Goal: Information Seeking & Learning: Check status

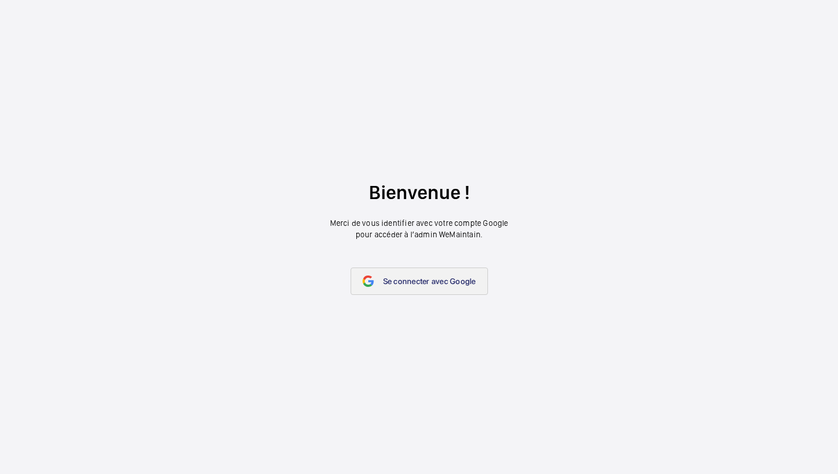
click at [424, 284] on span "Se connecter avec Google" at bounding box center [429, 281] width 93 height 9
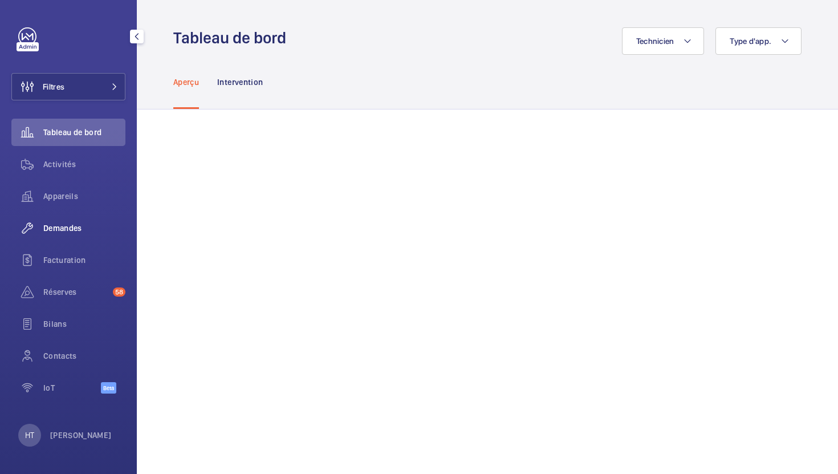
click at [74, 233] on span "Demandes" at bounding box center [84, 227] width 82 height 11
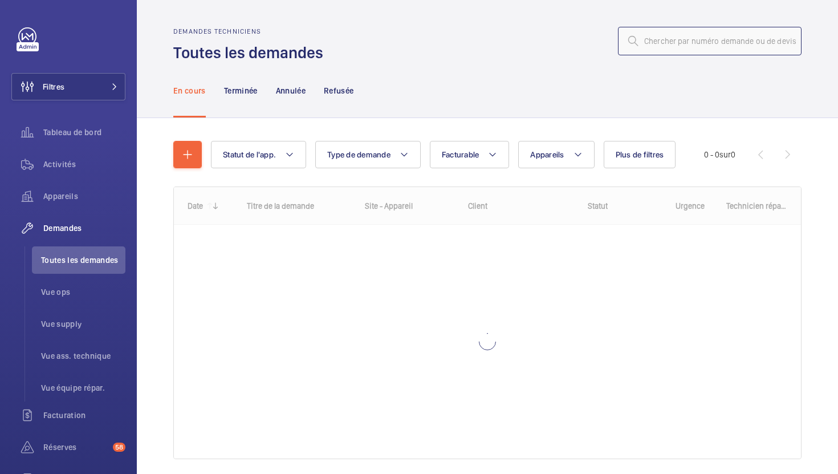
click at [707, 44] on input "text" at bounding box center [710, 41] width 184 height 29
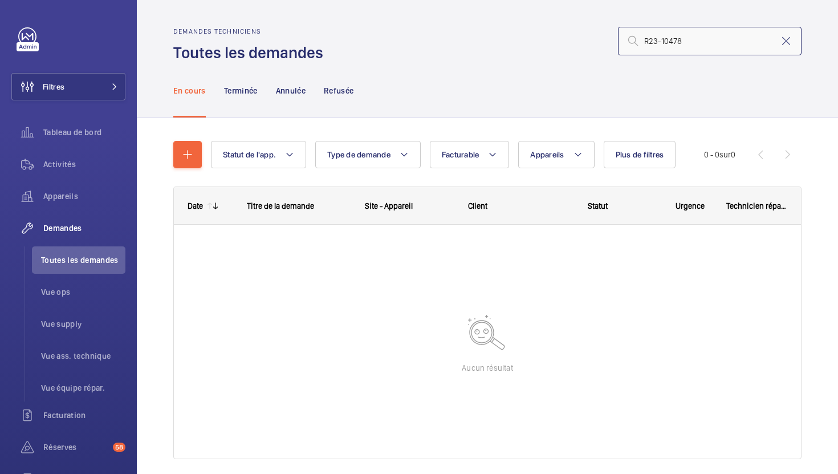
type input "R23-10478"
click at [222, 91] on nav "En cours Terminée Annulée Refusée" at bounding box center [263, 90] width 181 height 54
click at [244, 87] on p "Terminée" at bounding box center [241, 90] width 34 height 11
click at [306, 95] on p "Annulée" at bounding box center [291, 90] width 30 height 11
click at [352, 92] on p "Refusée" at bounding box center [339, 90] width 30 height 11
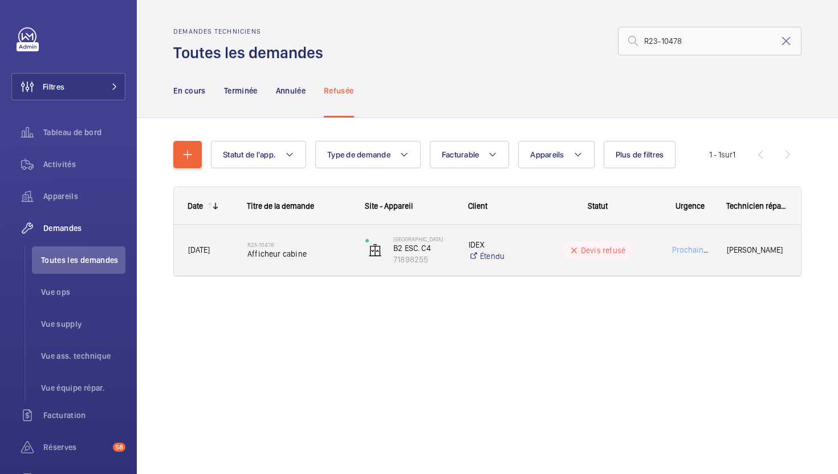
click at [323, 258] on span "Afficheur cabine" at bounding box center [299, 253] width 103 height 11
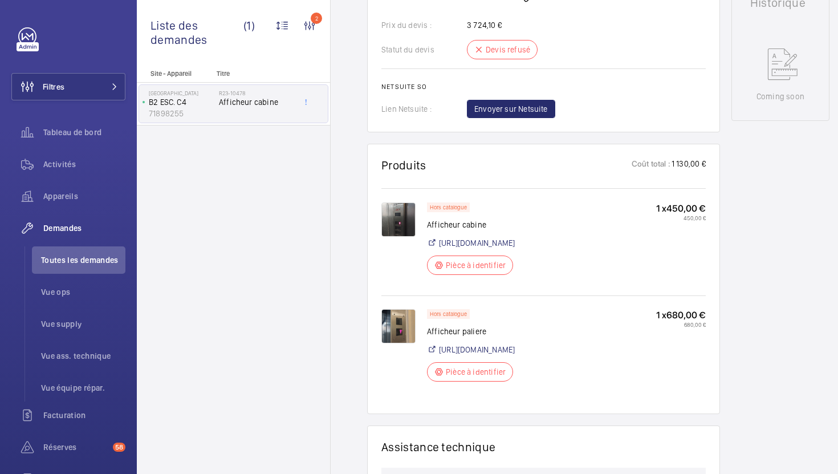
scroll to position [558, 0]
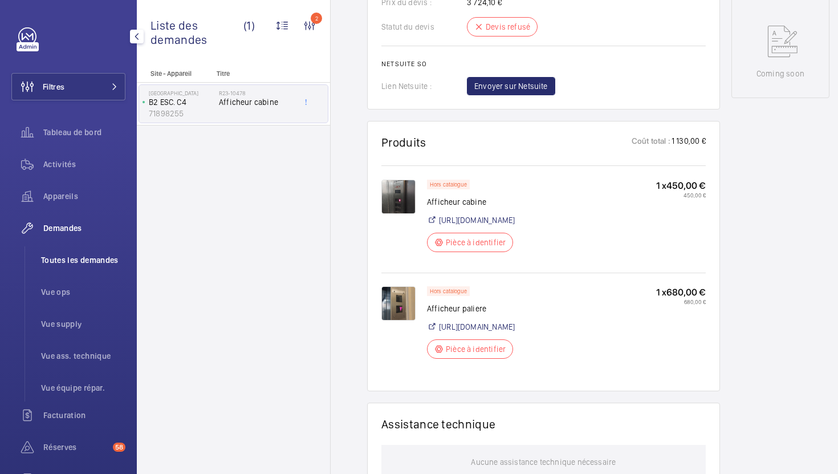
click at [87, 266] on li "Toutes les demandes" at bounding box center [79, 259] width 94 height 27
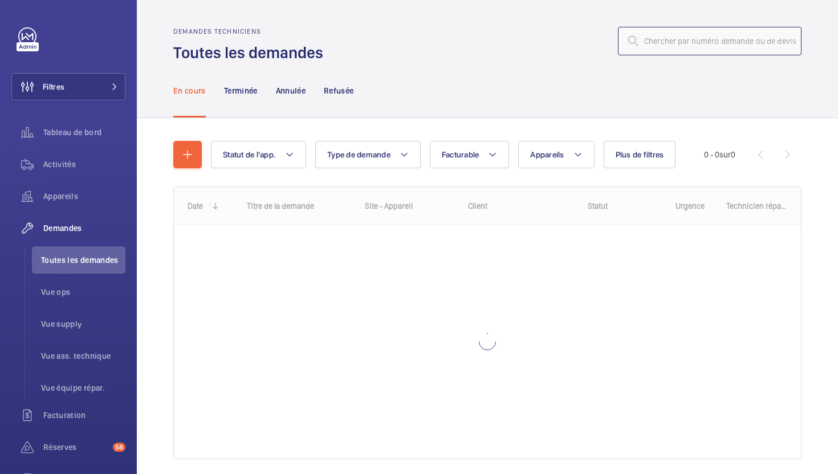
click at [679, 52] on input "text" at bounding box center [710, 41] width 184 height 29
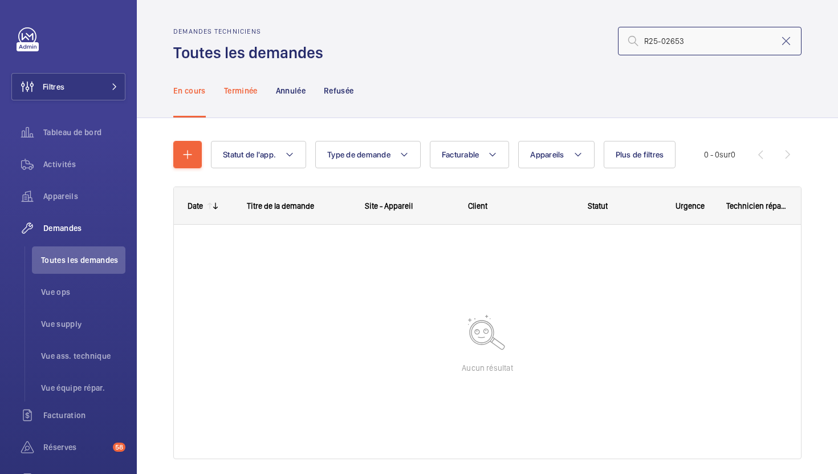
type input "R25-02653"
click at [240, 99] on div "Terminée" at bounding box center [241, 90] width 34 height 54
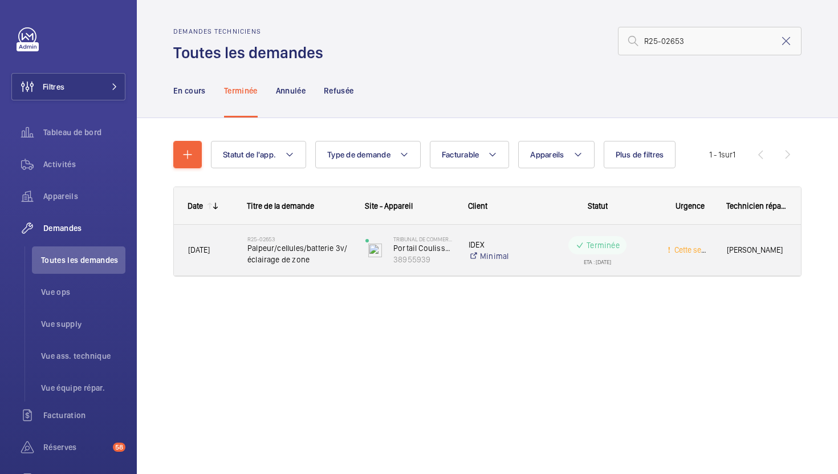
click at [340, 269] on div "R25-02653 Palpeur/cellules/batterie 3v/éclairage de zone" at bounding box center [292, 250] width 117 height 51
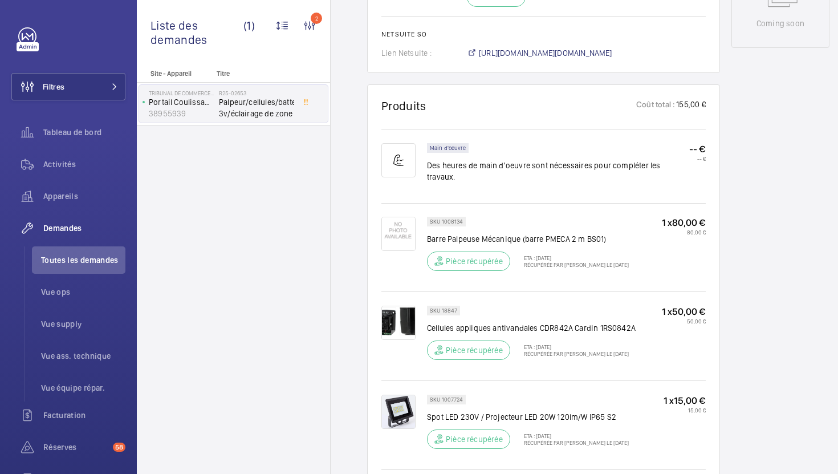
scroll to position [475, 0]
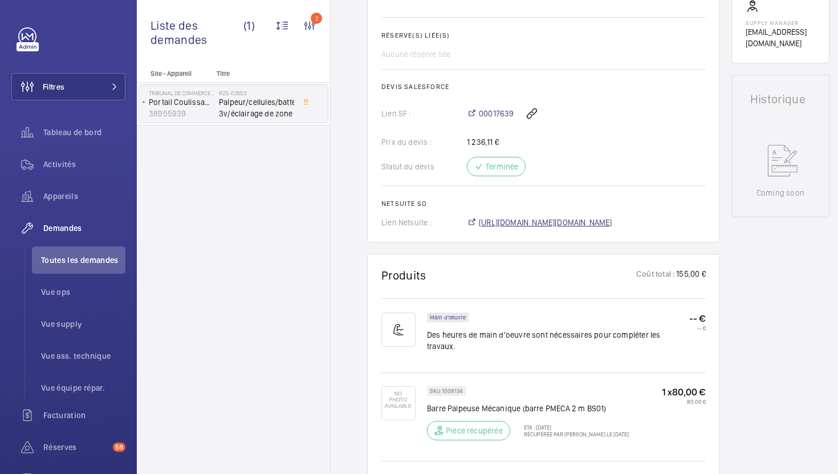
click at [496, 224] on span "https://6461500.app.netsuite.com/app/accounting/transactions/salesord.nl?id=257…" at bounding box center [545, 222] width 133 height 11
click at [82, 260] on span "Toutes les demandes" at bounding box center [83, 259] width 84 height 11
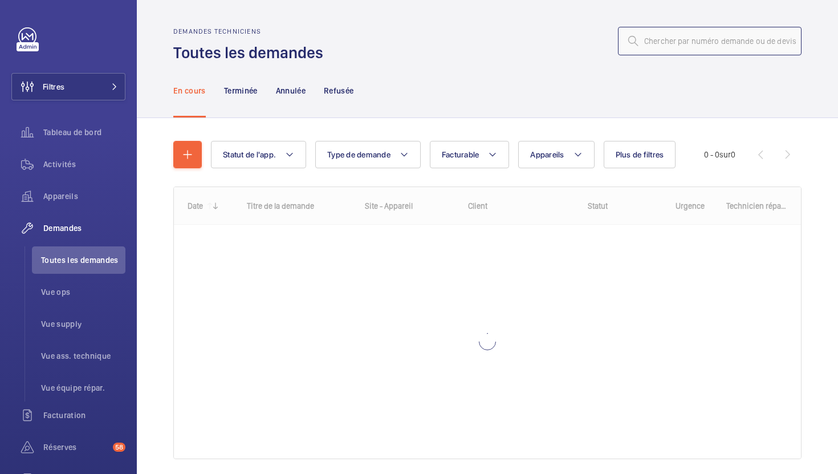
click at [672, 42] on input "text" at bounding box center [710, 41] width 184 height 29
paste input "R25-09240"
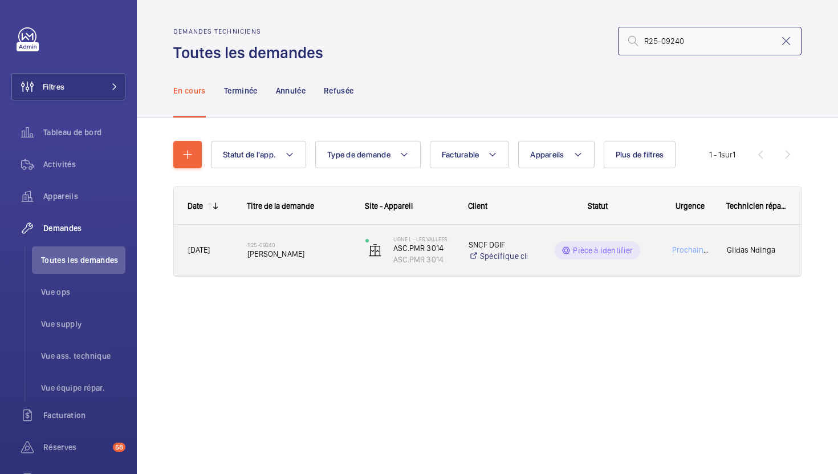
type input "R25-09240"
click at [343, 266] on div "R25-09240 Carte Frein" at bounding box center [299, 250] width 103 height 33
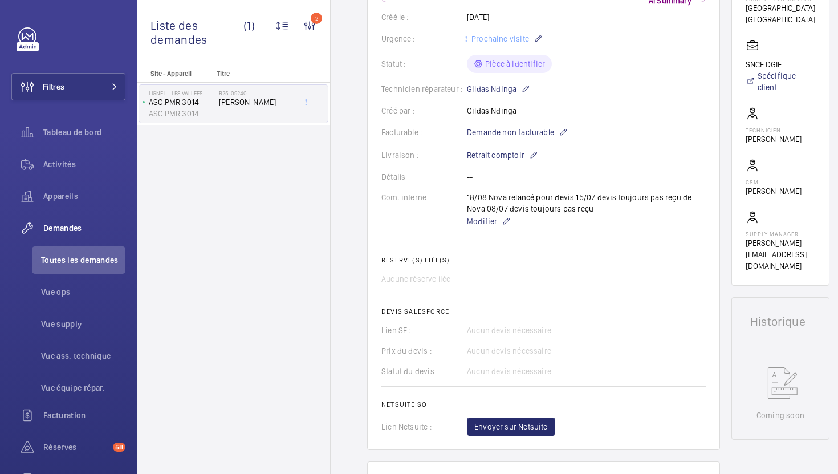
scroll to position [159, 0]
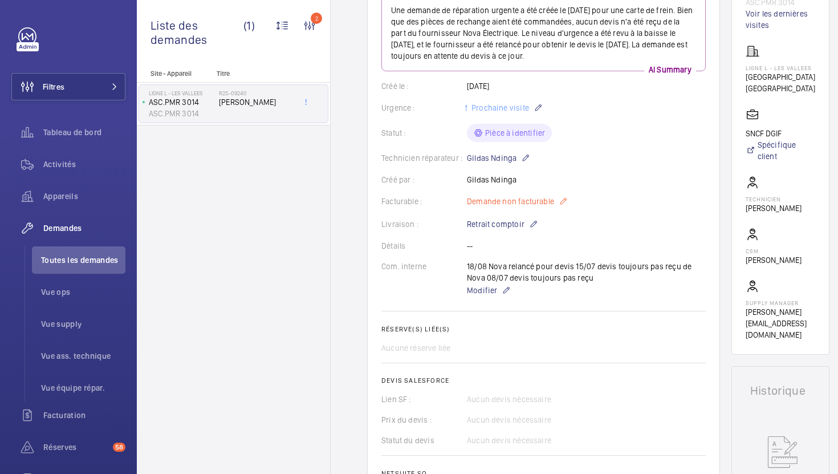
click at [529, 200] on span "Demande non facturable" at bounding box center [510, 201] width 87 height 11
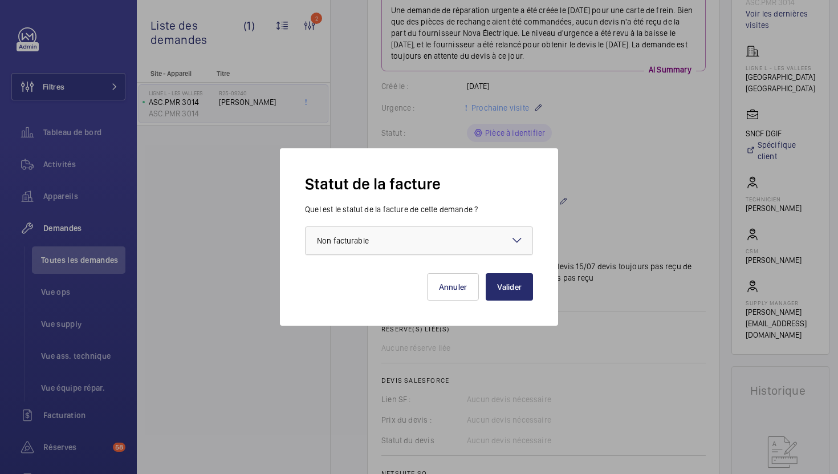
click at [504, 244] on div at bounding box center [419, 240] width 227 height 27
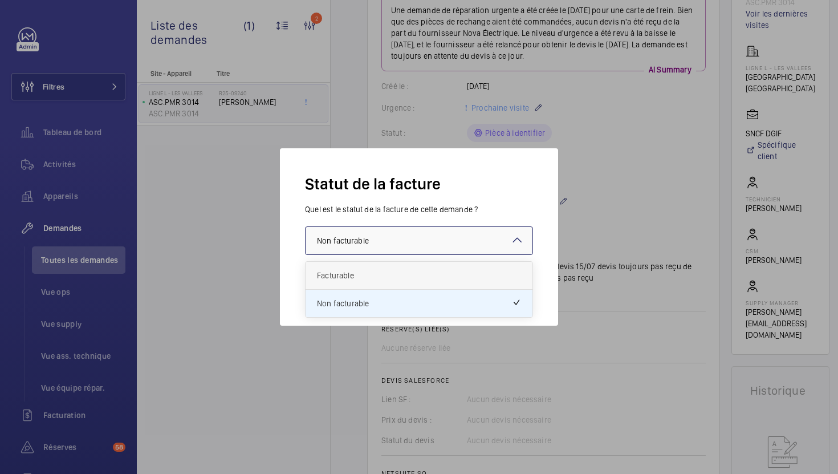
click at [484, 279] on span "Facturable" at bounding box center [419, 275] width 204 height 11
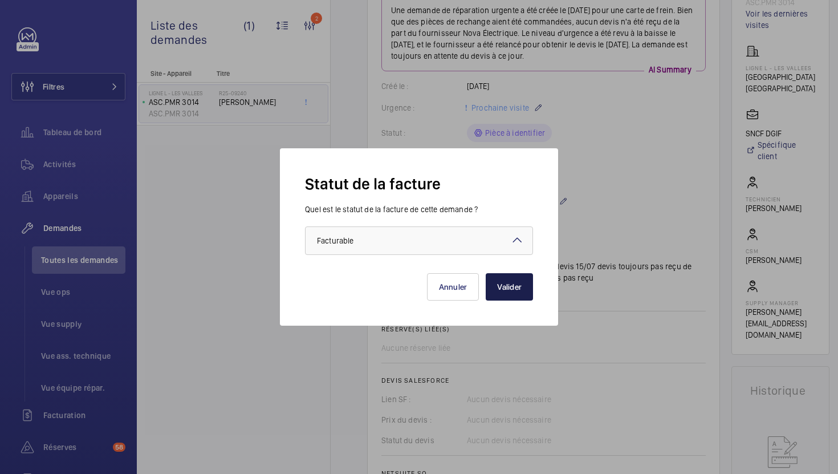
click at [516, 295] on button "Valider" at bounding box center [509, 286] width 47 height 27
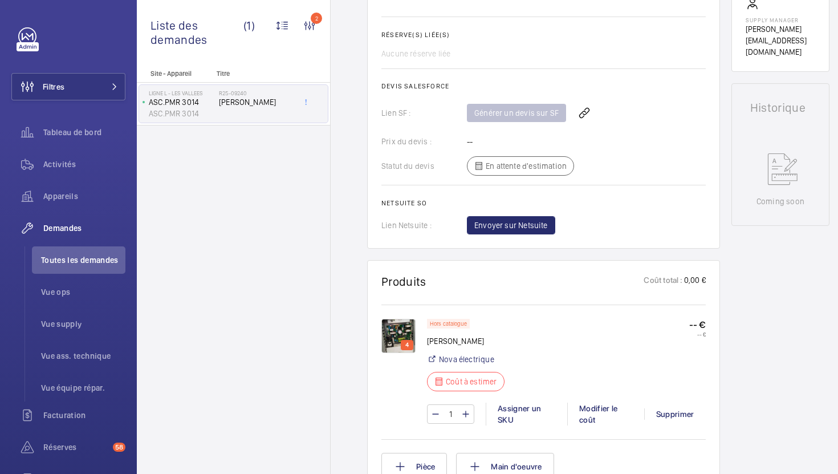
scroll to position [445, 0]
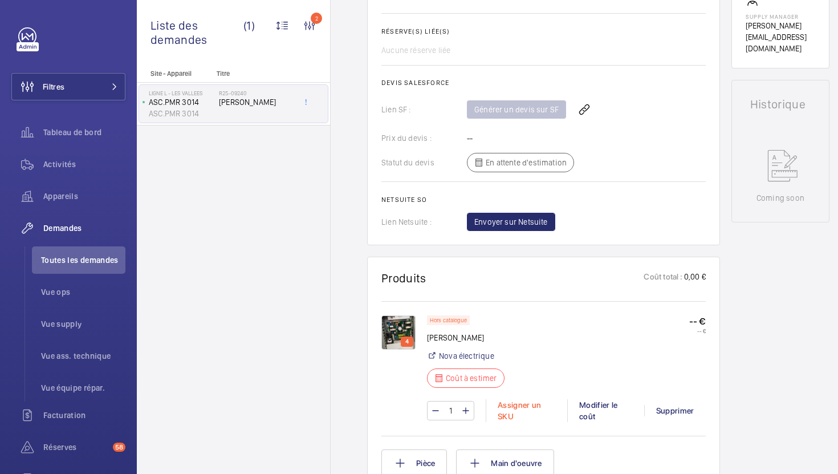
click at [517, 422] on div "Assigner un SKU" at bounding box center [527, 410] width 82 height 23
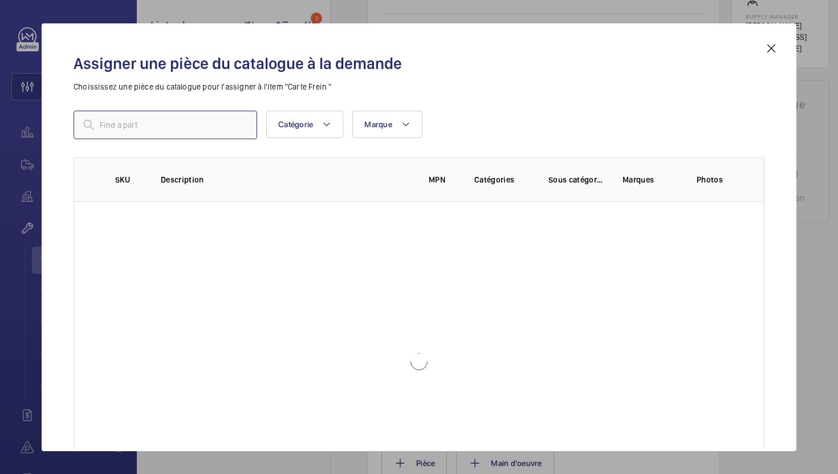
click at [224, 132] on input "text" at bounding box center [166, 125] width 184 height 29
type input "reparat"
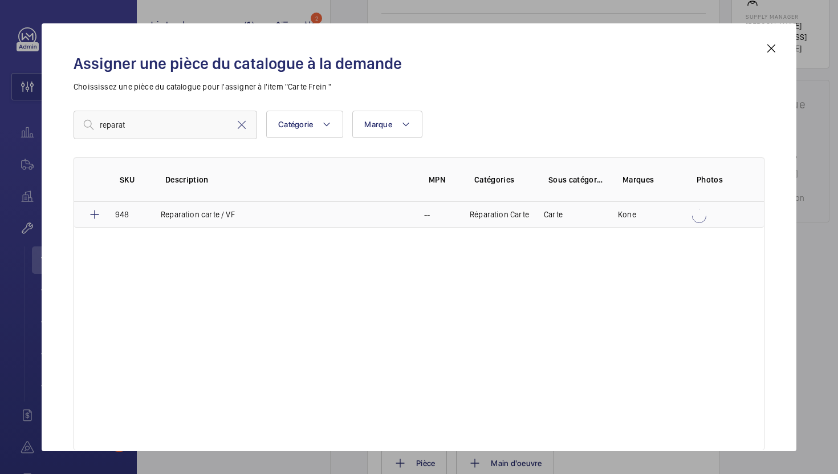
click at [230, 218] on p "Reparation carte / VF" at bounding box center [198, 214] width 74 height 11
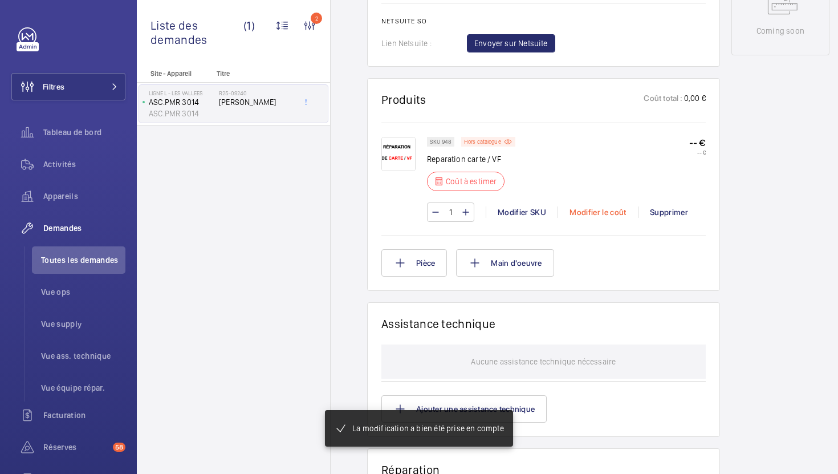
click at [585, 216] on div "Modifier le coût" at bounding box center [598, 211] width 80 height 11
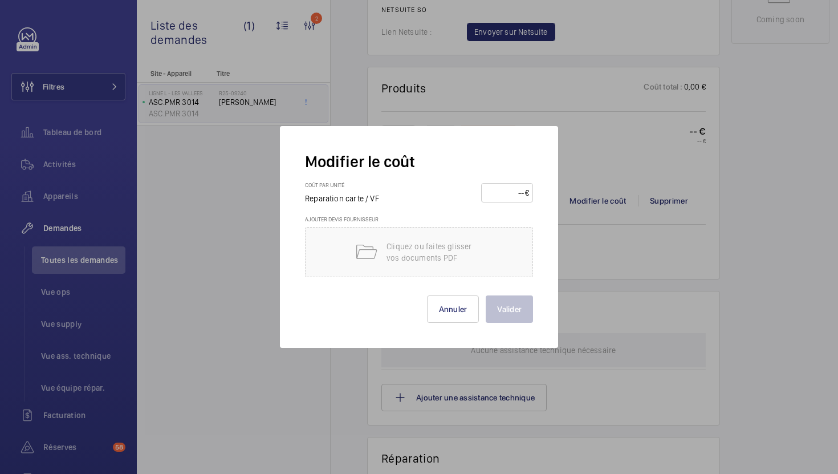
click at [498, 195] on input "number" at bounding box center [505, 193] width 40 height 18
type input "250"
click at [504, 312] on button "Valider" at bounding box center [509, 308] width 47 height 27
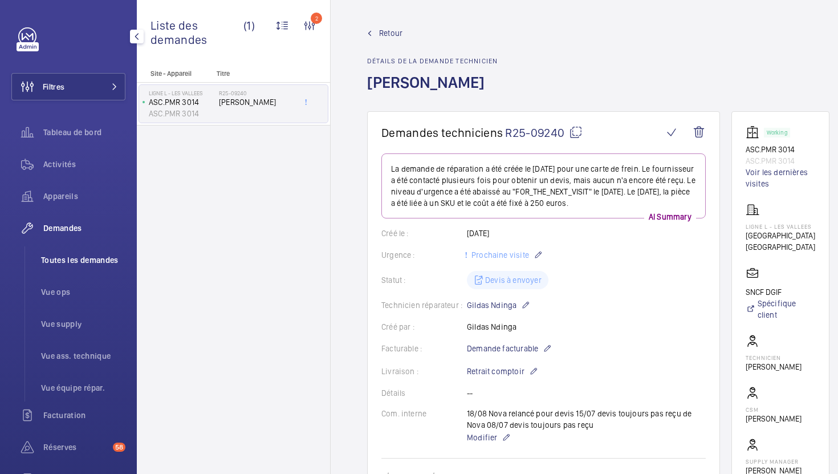
click at [90, 267] on li "Toutes les demandes" at bounding box center [79, 259] width 94 height 27
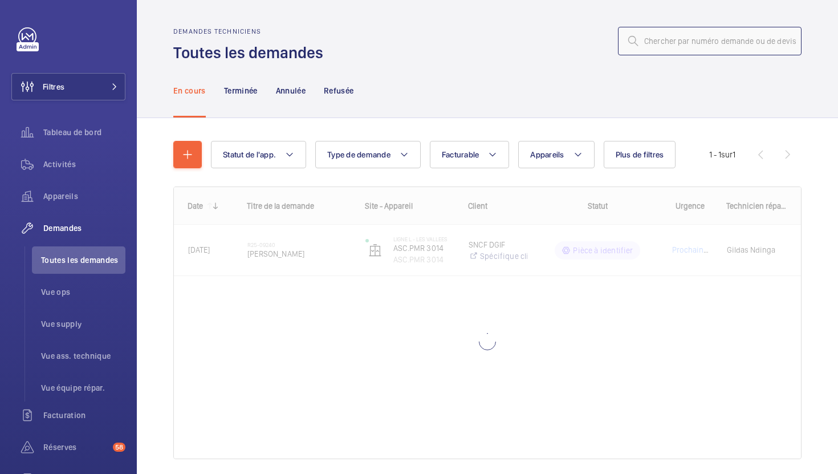
click at [690, 48] on input "text" at bounding box center [710, 41] width 184 height 29
paste input "R25-10586"
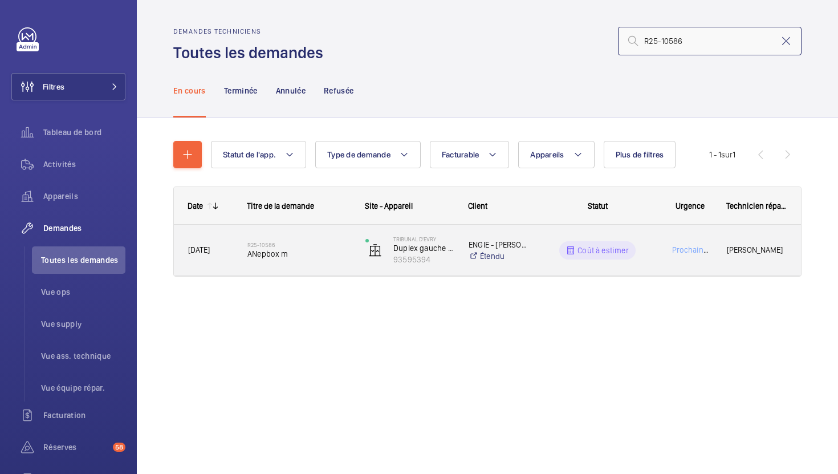
type input "R25-10586"
click at [360, 264] on div "Tribunal d'Evry Duplex gauche BIC - 1 Rue de la Patinoire 93595394" at bounding box center [403, 250] width 102 height 47
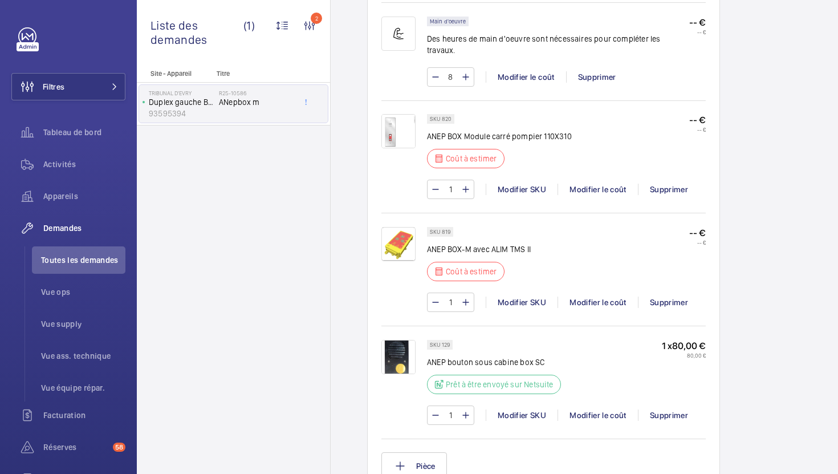
scroll to position [904, 0]
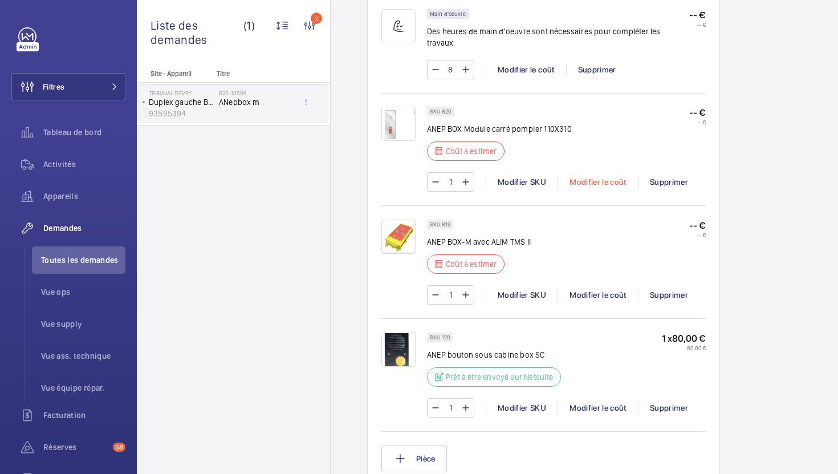
click at [590, 176] on div "Modifier le coût" at bounding box center [598, 181] width 80 height 11
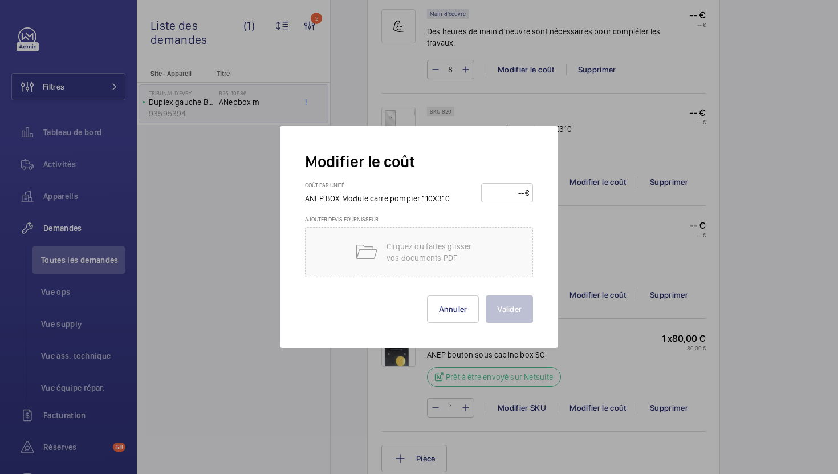
click at [501, 197] on input "number" at bounding box center [505, 193] width 40 height 18
type input "230"
click at [521, 305] on button "Valider" at bounding box center [509, 308] width 47 height 27
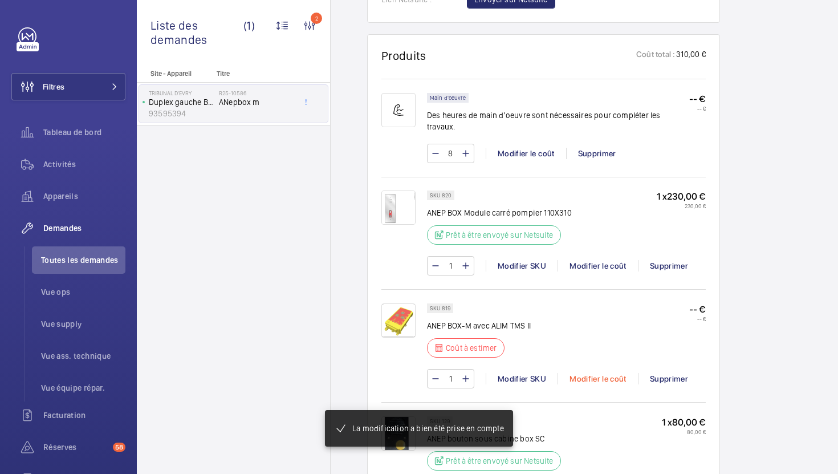
scroll to position [809, 0]
click at [585, 373] on div "Modifier le coût" at bounding box center [598, 378] width 80 height 11
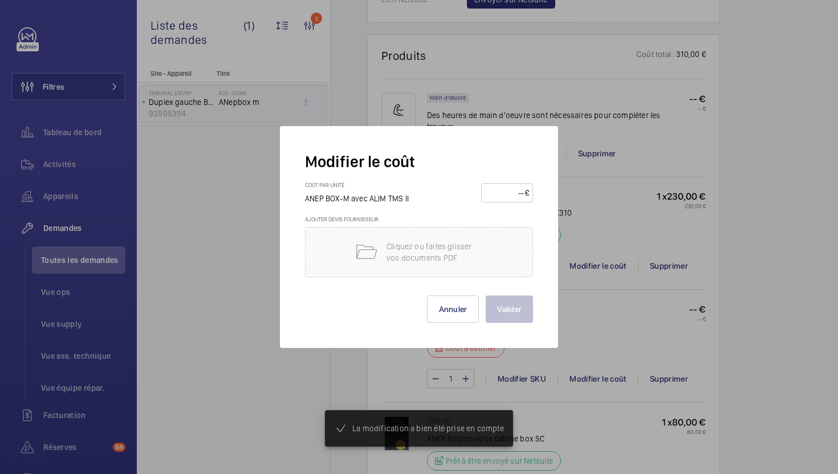
click at [505, 196] on input "number" at bounding box center [505, 193] width 40 height 18
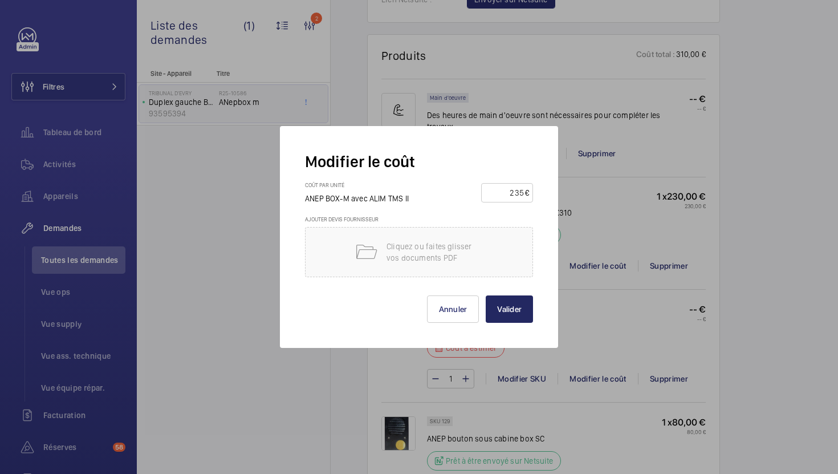
type input "235"
click at [519, 302] on button "Valider" at bounding box center [509, 308] width 47 height 27
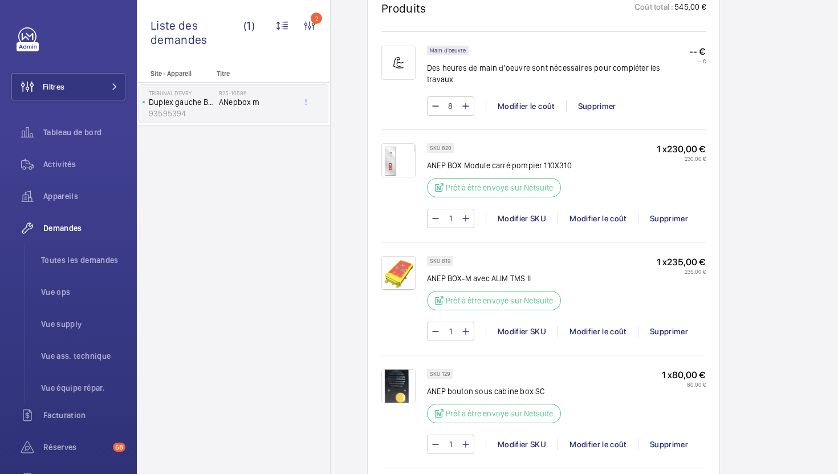
scroll to position [889, 0]
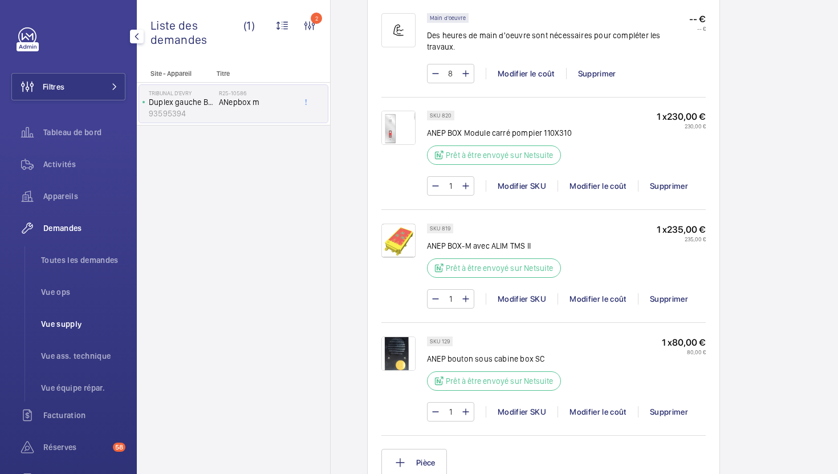
click at [80, 330] on li "Vue supply" at bounding box center [79, 323] width 94 height 27
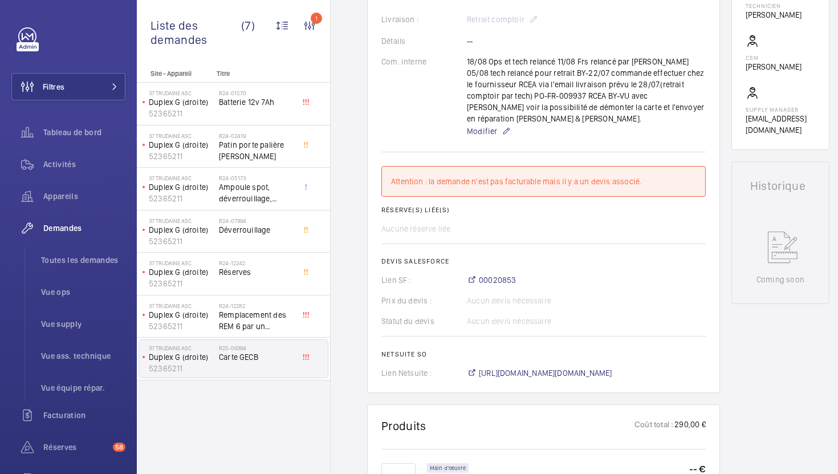
scroll to position [374, 0]
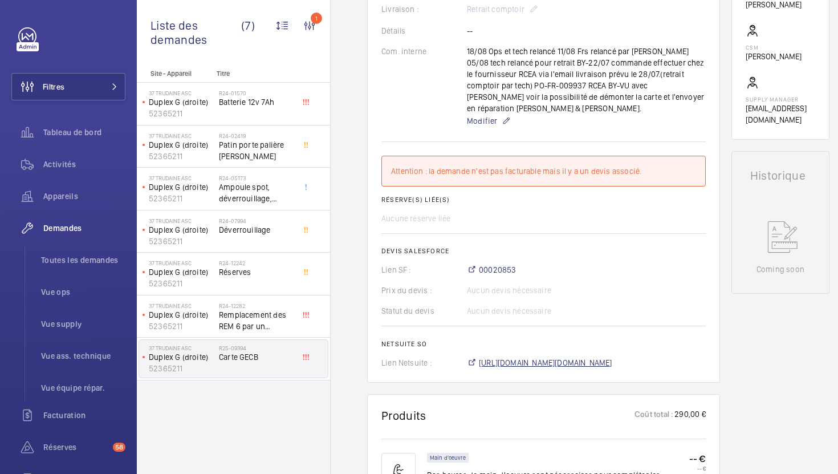
click at [535, 357] on span "https://6461500.app.netsuite.com/app/accounting/transactions/salesord.nl?id=283…" at bounding box center [545, 362] width 133 height 11
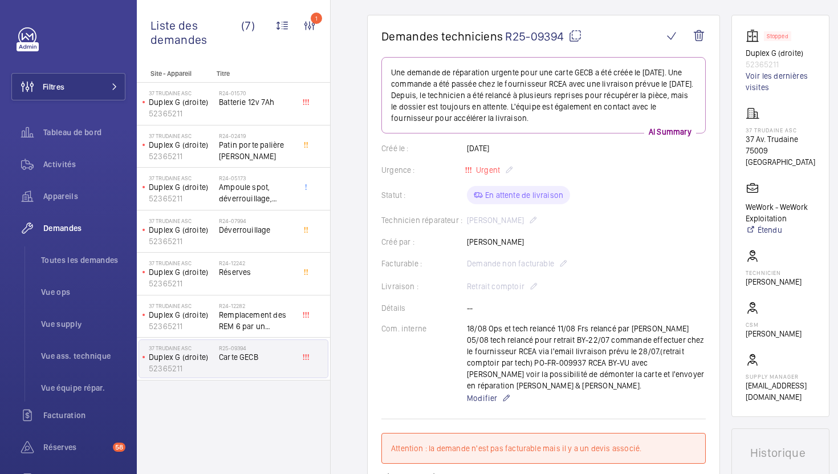
scroll to position [67, 0]
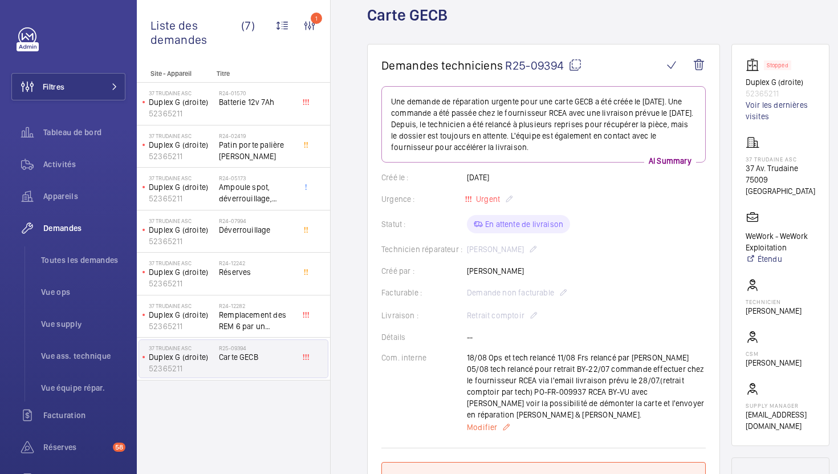
click at [492, 421] on span "Modifier" at bounding box center [482, 426] width 30 height 11
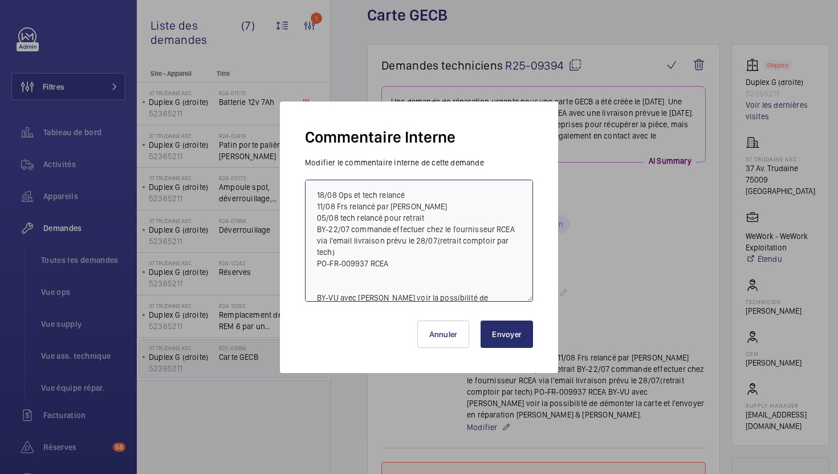
click at [315, 194] on textarea "18/08 Ops et tech relancé 11/08 Frs relancé par Karim 05/08 tech relancé pour r…" at bounding box center [419, 241] width 228 height 122
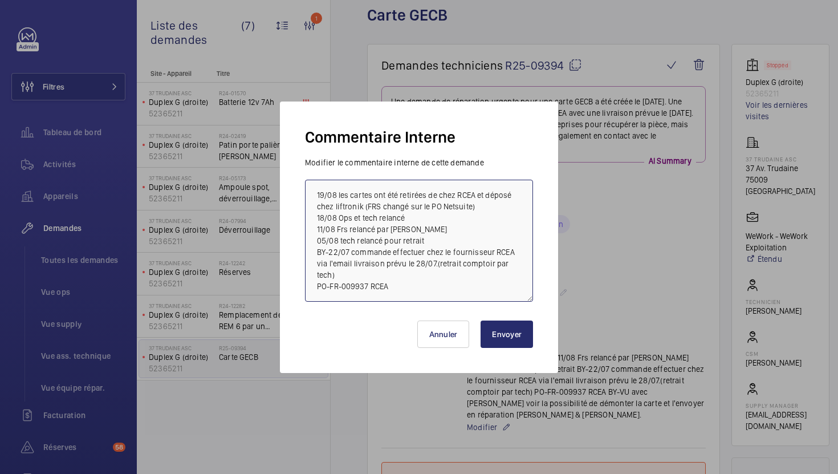
drag, startPoint x: 482, startPoint y: 205, endPoint x: 309, endPoint y: 175, distance: 176.0
click at [309, 175] on div "Modifier le commentaire interne de cette demande 19/08 les cartes ont été retir…" at bounding box center [419, 229] width 228 height 145
type textarea "19/08 les cartes ont été retirées de chez RCEA et déposé chez liftronik (FRS ch…"
click at [524, 337] on button "Envoyer" at bounding box center [507, 334] width 52 height 27
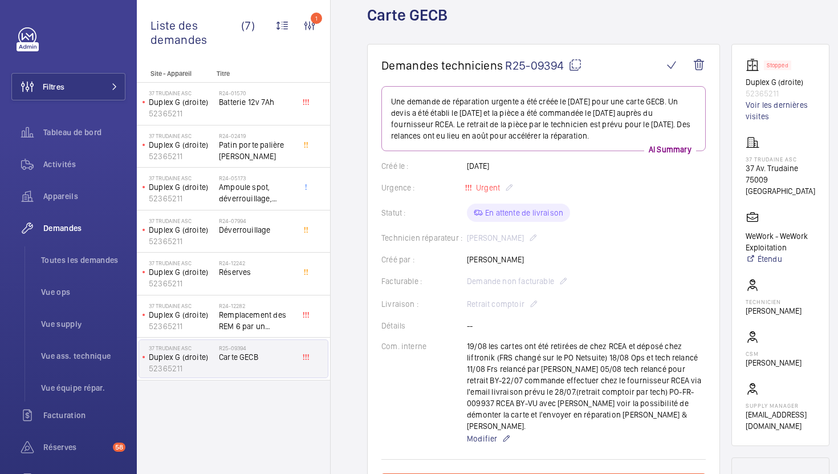
click at [459, 343] on div "Com. interne 19/08 les cartes ont été retirées de chez RCEA et déposé chez lift…" at bounding box center [544, 392] width 325 height 105
drag, startPoint x: 464, startPoint y: 342, endPoint x: 577, endPoint y: 359, distance: 114.2
click at [577, 359] on div "Com. interne 19/08 les cartes ont été retirées de chez RCEA et déposé chez lift…" at bounding box center [544, 392] width 325 height 105
copy div "19/08 les cartes ont été retirées de chez RCEA et déposé chez liftronik (FRS ch…"
click at [580, 69] on mat-icon at bounding box center [576, 65] width 14 height 14
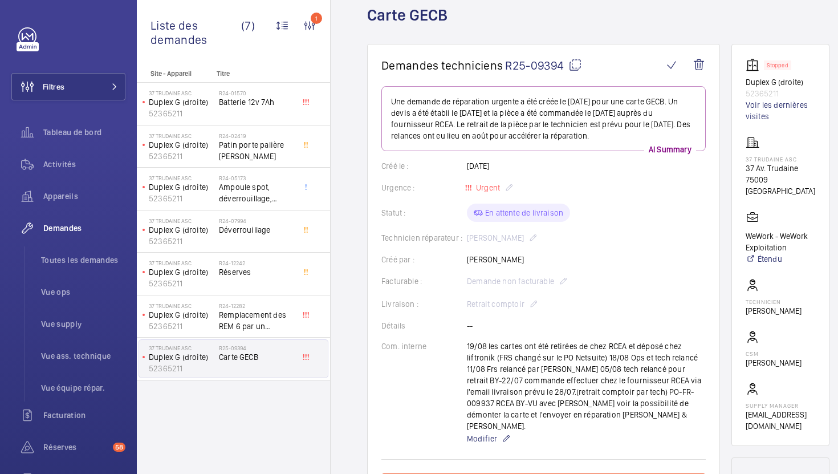
copy div "19/08 les cartes ont été retirées de chez RCEA et déposé chez liftronik (FRS ch…"
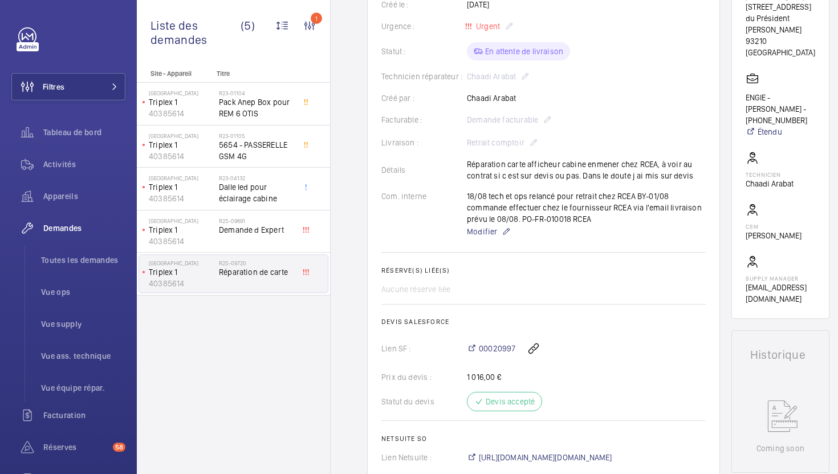
scroll to position [335, 0]
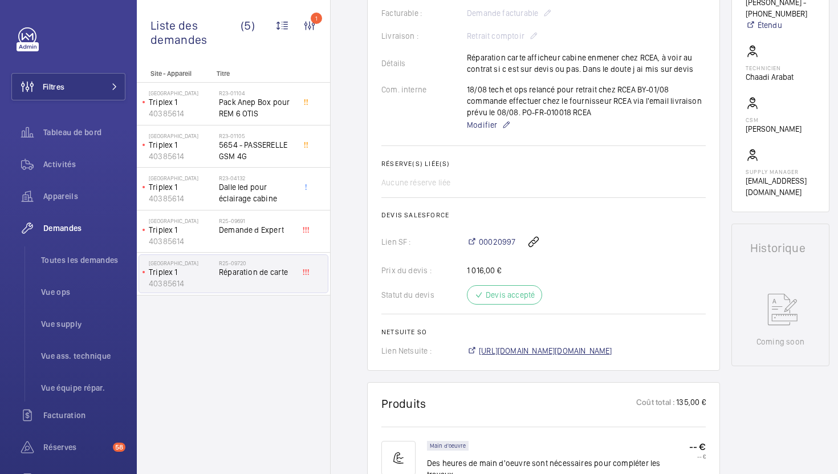
click at [588, 354] on span "https://6461500.app.netsuite.com/app/accounting/transactions/salesord.nl?id=286…" at bounding box center [545, 350] width 133 height 11
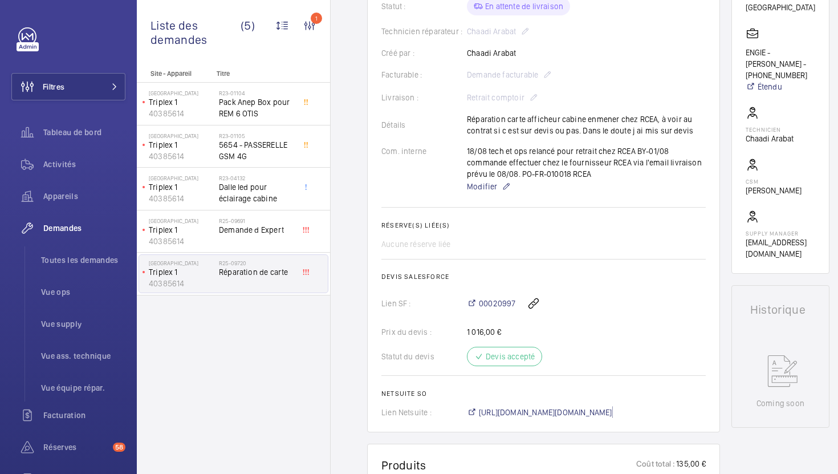
scroll to position [186, 0]
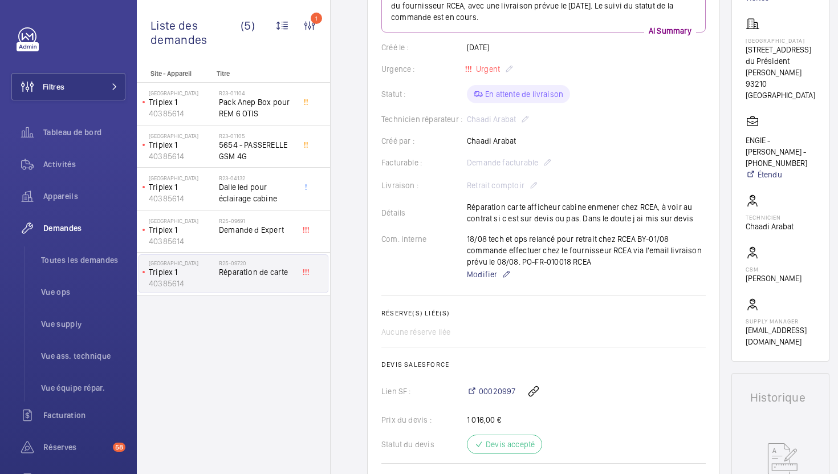
click at [481, 284] on wm-front-card-body "La demande de réparation a été créée le 17 juillet 2025 pour réparer une carte …" at bounding box center [544, 236] width 325 height 538
click at [481, 275] on span "Modifier" at bounding box center [482, 274] width 30 height 11
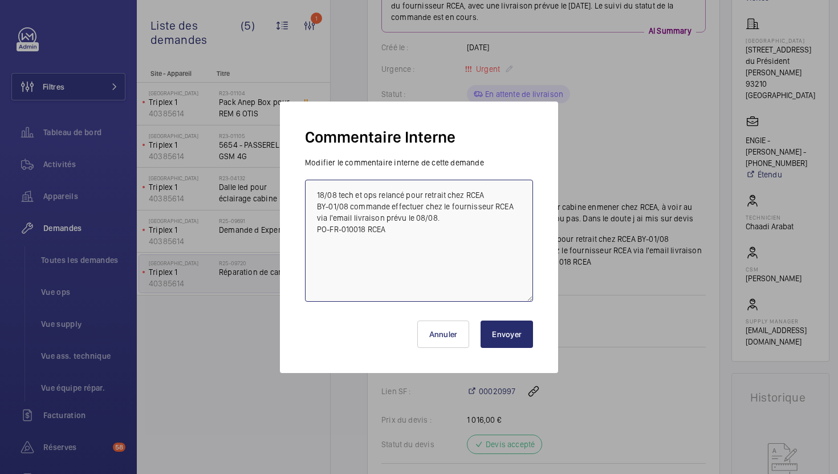
click at [316, 192] on textarea "18/08 tech et ops relancé pour retrait chez RCEA BY-01/08 commande effectuer ch…" at bounding box center [419, 241] width 228 height 122
paste textarea "19/08 les cartes ont été retirées de chez RCEA et déposé chez liftronik (FRS ch…"
type textarea "19/08 les cartes ont été retirées de chez RCEA et déposé chez liftronik (FRS ch…"
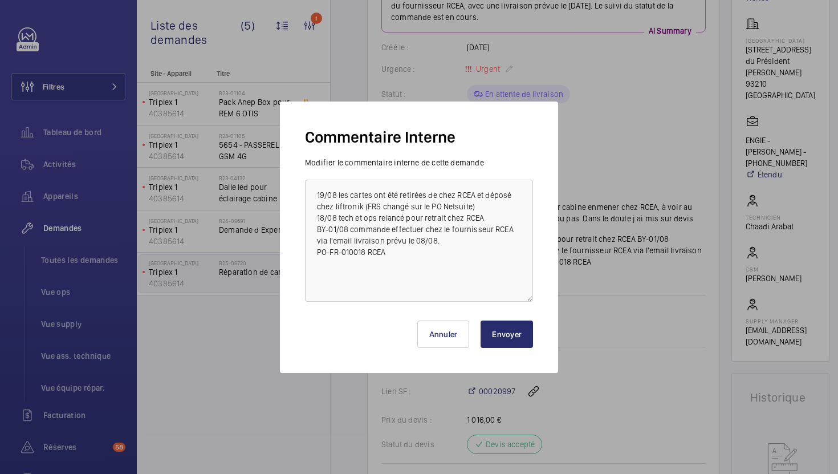
click at [520, 333] on button "Envoyer" at bounding box center [507, 334] width 52 height 27
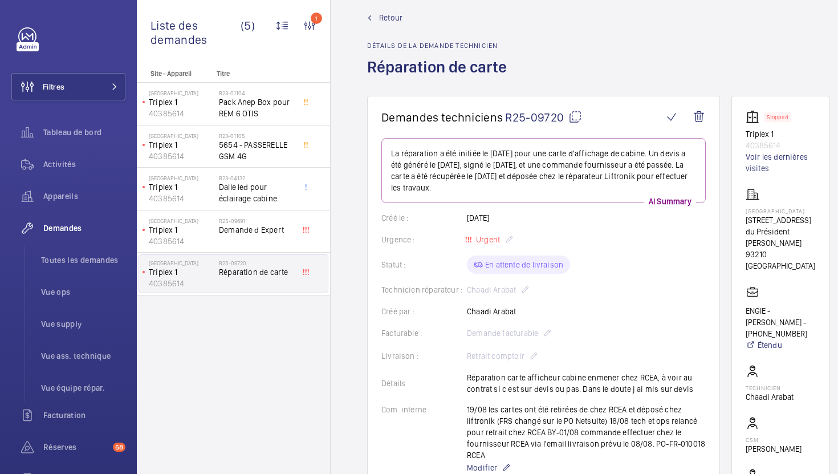
scroll to position [18, 0]
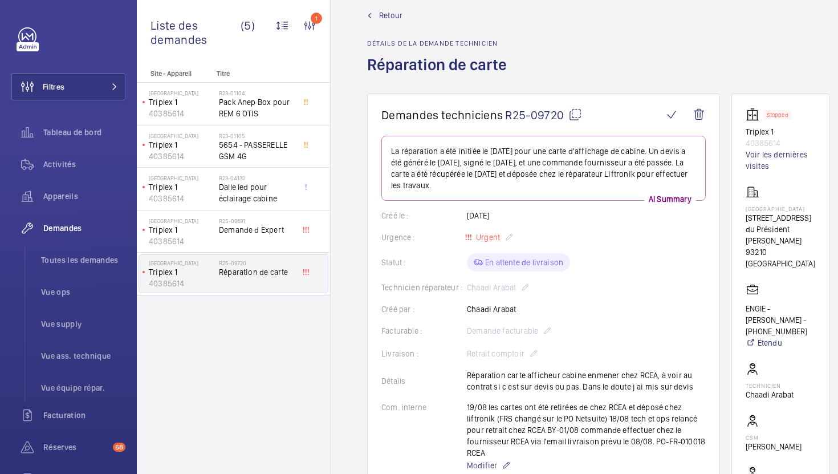
drag, startPoint x: 465, startPoint y: 407, endPoint x: 576, endPoint y: 414, distance: 111.5
click at [576, 414] on div "Com. interne 19/08 les cartes ont été retirées de chez RCEA et déposé chez lift…" at bounding box center [544, 437] width 325 height 71
copy div "19/08 les cartes ont été retirées de chez RCEA et déposé chez liftronik (FRS ch…"
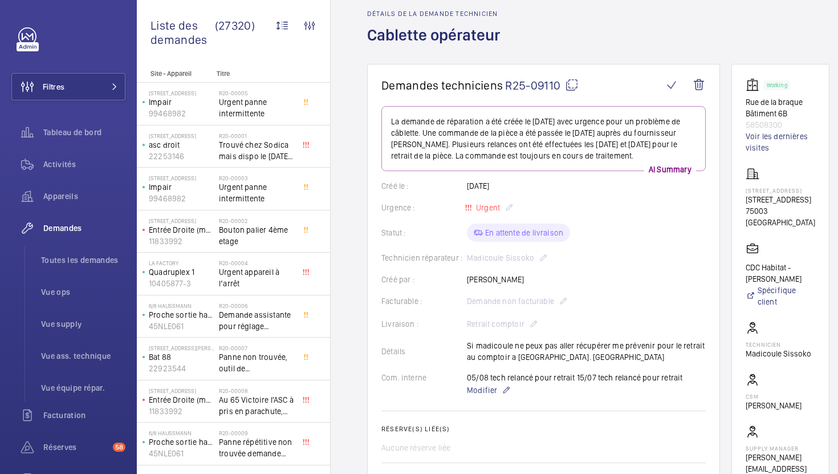
scroll to position [60, 0]
